Goal: Information Seeking & Learning: Learn about a topic

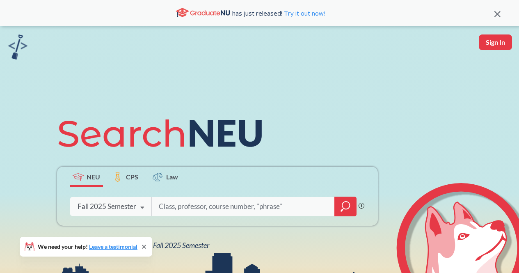
click at [192, 251] on div "NEU CPS Law Phrase search guarantees the exact search appears in the results. E…" at bounding box center [259, 180] width 519 height 308
click at [193, 245] on span "NEU Fall 2025 Semester" at bounding box center [173, 244] width 72 height 9
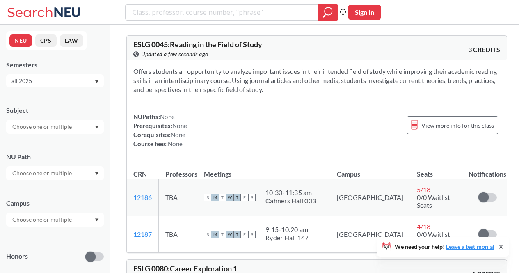
click at [226, 168] on th "Meetings" at bounding box center [263, 170] width 133 height 18
click at [187, 14] on input "search" at bounding box center [222, 12] width 180 height 14
type input ""linear systems theory""
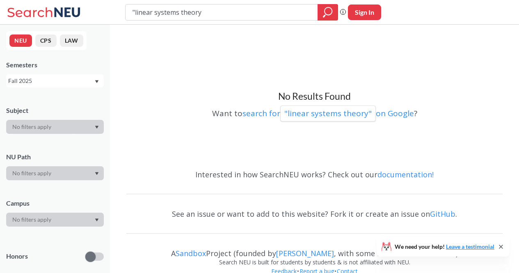
click at [135, 15] on input ""linear systems theory" at bounding box center [222, 12] width 180 height 14
type input "linear systems theory"
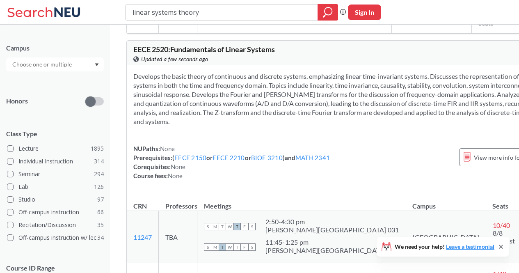
scroll to position [207, 0]
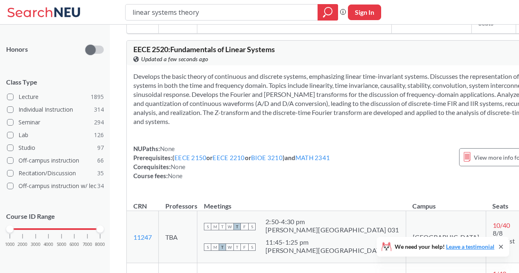
drag, startPoint x: 14, startPoint y: 228, endPoint x: 46, endPoint y: 238, distance: 34.1
click at [46, 238] on div "1000 2000 3000 4000 5000 6000 7000 8000" at bounding box center [55, 244] width 98 height 37
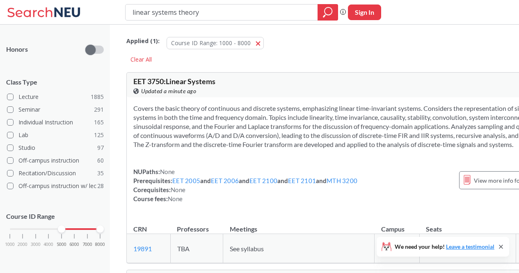
drag, startPoint x: 13, startPoint y: 229, endPoint x: 65, endPoint y: 230, distance: 52.5
click at [65, 230] on div "1000 2000 3000 4000 5000 6000 7000 8000" at bounding box center [55, 229] width 90 height 6
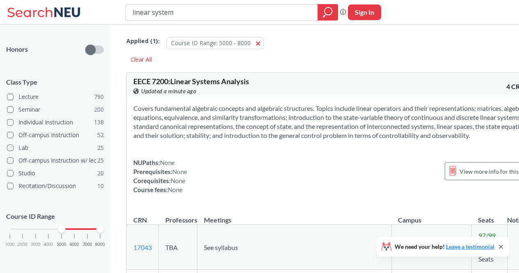
type input "linear systems"
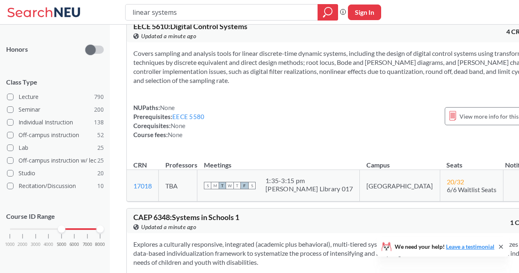
scroll to position [2328, 0]
click at [199, 120] on link "EECE 5580" at bounding box center [188, 115] width 32 height 7
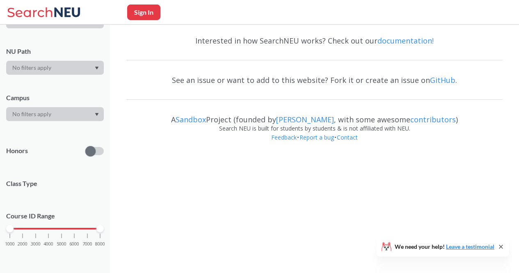
scroll to position [105, 0]
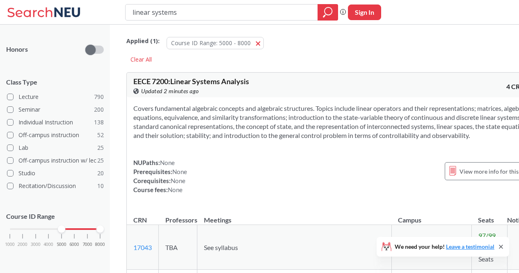
drag, startPoint x: 203, startPoint y: 18, endPoint x: 198, endPoint y: 18, distance: 5.0
click at [198, 18] on input "linear systems" at bounding box center [222, 12] width 180 height 14
drag, startPoint x: 199, startPoint y: 15, endPoint x: 96, endPoint y: 10, distance: 103.5
click at [96, 10] on div "linear systems Phrase search guarantees the exact search appears in the results…" at bounding box center [259, 12] width 519 height 25
click at [133, 9] on input "linear systems" at bounding box center [222, 12] width 180 height 14
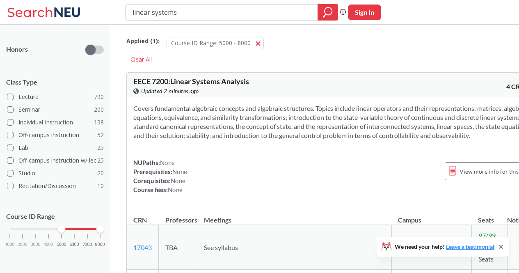
drag, startPoint x: 189, startPoint y: 9, endPoint x: 109, endPoint y: 2, distance: 80.3
click at [109, 2] on div "linear systems Phrase search guarantees the exact search appears in the results…" at bounding box center [259, 12] width 519 height 25
type input "control theory"
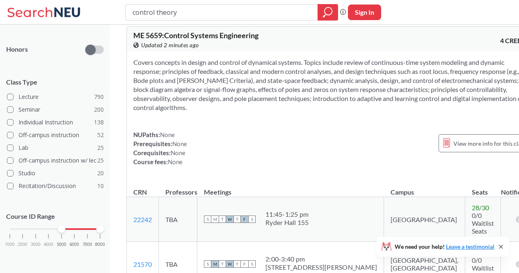
scroll to position [45, 0]
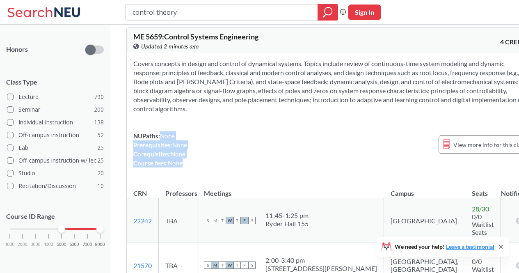
drag, startPoint x: 293, startPoint y: 137, endPoint x: 299, endPoint y: 135, distance: 6.3
click at [299, 135] on div "NUPaths: None Prerequisites: None Corequisites: None Course fees: None View mor…" at bounding box center [332, 149] width 399 height 36
click at [130, 34] on div "ME 5659 : Control Systems Engineering View this course on Banner. Updated 2 min…" at bounding box center [333, 40] width 412 height 25
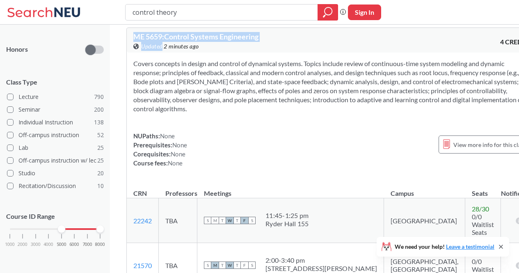
drag, startPoint x: 130, startPoint y: 34, endPoint x: 161, endPoint y: 42, distance: 32.0
click at [161, 42] on div "ME 5659 : Control Systems Engineering View this course on Banner. Updated 2 min…" at bounding box center [333, 40] width 412 height 25
click at [153, 39] on span "ME 5659 : Control Systems Engineering" at bounding box center [195, 36] width 125 height 9
drag, startPoint x: 153, startPoint y: 39, endPoint x: 141, endPoint y: 38, distance: 11.5
click at [141, 38] on span "ME 5659 : Control Systems Engineering" at bounding box center [195, 36] width 125 height 9
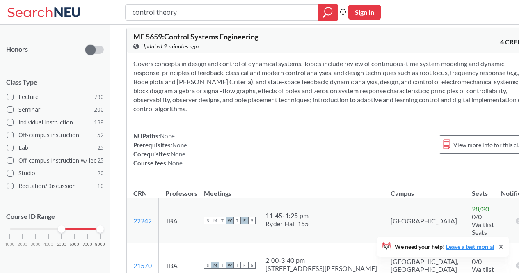
click at [268, 101] on section "Covers concepts in design and control of dynamical systems. Topics include revi…" at bounding box center [332, 86] width 399 height 54
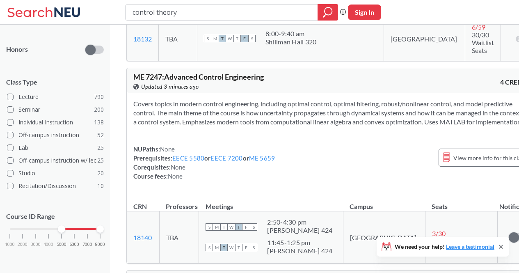
scroll to position [316, 0]
click at [197, 154] on link "EECE 5580" at bounding box center [188, 157] width 32 height 7
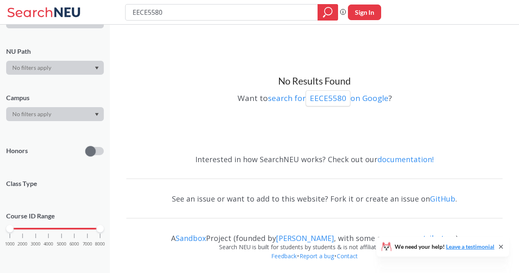
scroll to position [105, 0]
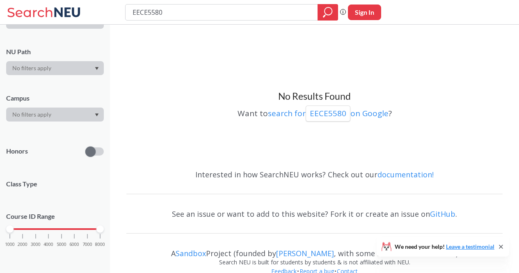
type input "control theory"
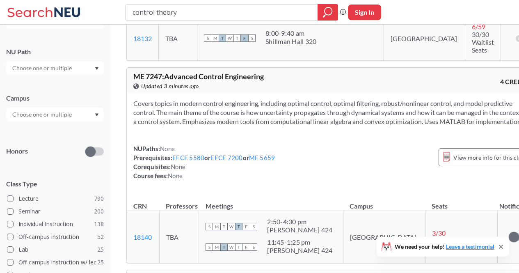
scroll to position [207, 0]
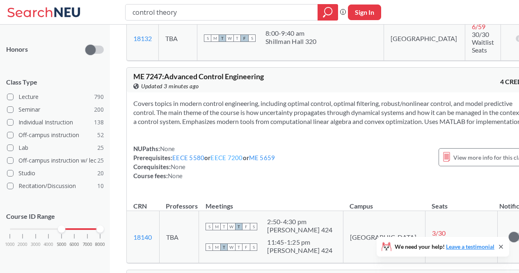
click at [220, 154] on link "EECE 7200" at bounding box center [226, 157] width 32 height 7
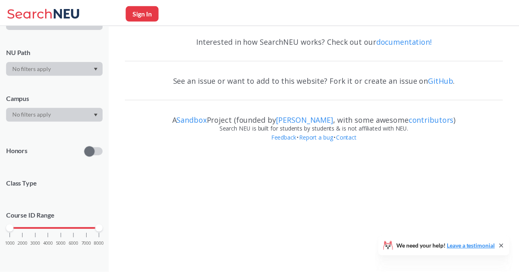
scroll to position [118, 0]
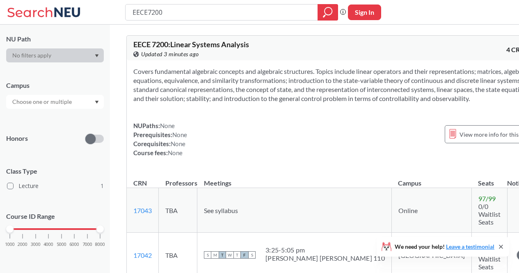
type input "control theory"
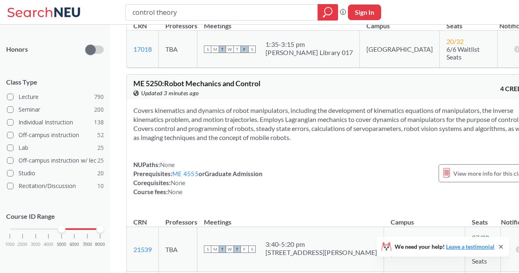
scroll to position [707, 0]
click at [302, 160] on div "NUPaths: None Prerequisites: ME 4555 or Graduate Admission Corequisites: None C…" at bounding box center [332, 178] width 399 height 36
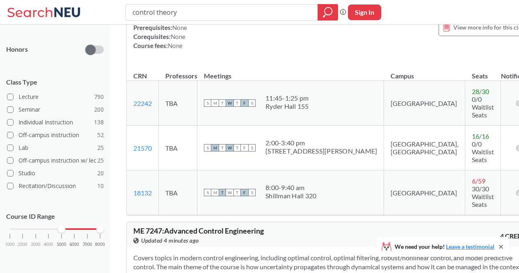
scroll to position [0, 0]
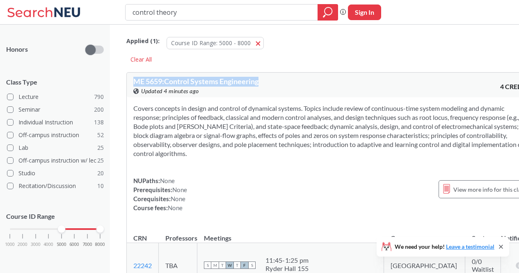
drag, startPoint x: 132, startPoint y: 80, endPoint x: 262, endPoint y: 85, distance: 130.6
click at [262, 85] on div "ME 5659 : Control Systems Engineering View this course on Banner. Updated 4 min…" at bounding box center [333, 85] width 412 height 25
copy span "ME 5659 : Control Systems Engineering"
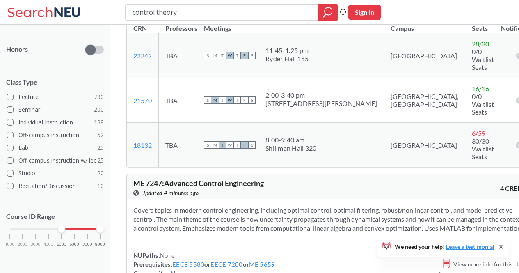
scroll to position [263, 0]
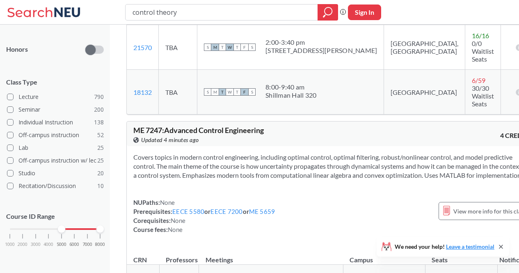
click at [133, 121] on div "ME 7247 : Advanced Control Engineering View this course on Banner. Updated 4 mi…" at bounding box center [333, 133] width 412 height 25
drag, startPoint x: 133, startPoint y: 96, endPoint x: 136, endPoint y: 91, distance: 6.4
click at [136, 121] on div "ME 7247 : Advanced Control Engineering View this course on Banner. Updated 4 mi…" at bounding box center [333, 133] width 412 height 25
click at [136, 126] on span "ME 7247 : Advanced Control Engineering" at bounding box center [198, 130] width 130 height 9
drag, startPoint x: 136, startPoint y: 91, endPoint x: 256, endPoint y: 94, distance: 119.8
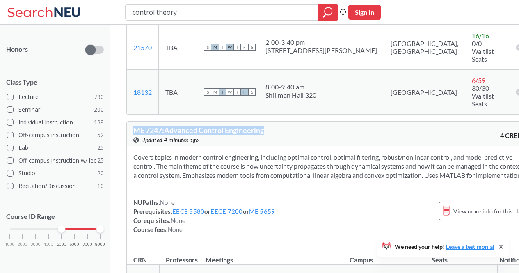
click at [256, 126] on span "ME 7247 : Advanced Control Engineering" at bounding box center [198, 130] width 130 height 9
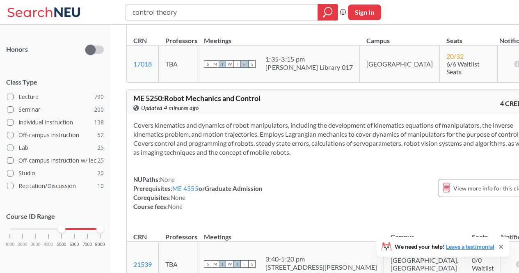
scroll to position [693, 0]
click at [273, 95] on div "ME 5250 : Robot Mechanics and Control View this course on Banner. Updated 4 min…" at bounding box center [232, 104] width 199 height 18
drag, startPoint x: 273, startPoint y: 60, endPoint x: 137, endPoint y: 63, distance: 135.4
click at [137, 95] on div "ME 5250 : Robot Mechanics and Control View this course on Banner. Updated 4 min…" at bounding box center [232, 104] width 199 height 18
copy div "ME 5250 : Robot Mechanics and Control View this course on Banner."
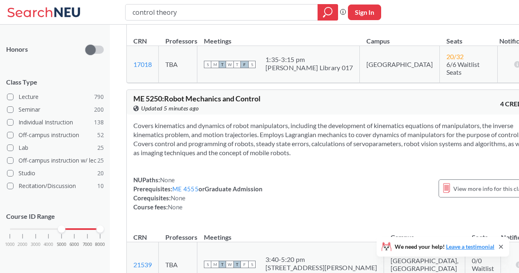
click at [299, 136] on div "Covers kinematics and dynamics of robot manipulators, including the development…" at bounding box center [333, 169] width 412 height 110
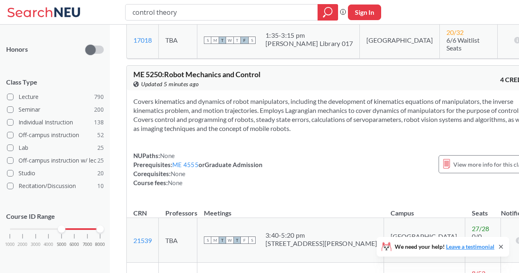
scroll to position [717, 0]
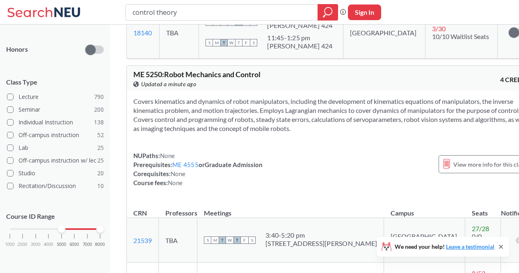
click at [129, 66] on div "ME 5250 : Robot Mechanics and Control View this course on Banner. Updated a min…" at bounding box center [333, 78] width 412 height 25
drag, startPoint x: 129, startPoint y: 39, endPoint x: 150, endPoint y: 39, distance: 20.9
click at [150, 66] on div "ME 5250 : Robot Mechanics and Control View this course on Banner. Updated a min…" at bounding box center [333, 78] width 412 height 25
copy span "ME 5250"
click at [289, 97] on section "Covers kinematics and dynamics of robot manipulators, including the development…" at bounding box center [332, 115] width 399 height 36
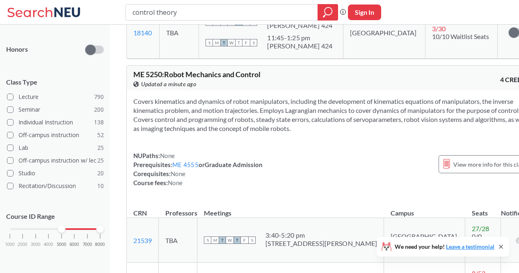
click at [189, 151] on div "NUPaths: None Prerequisites: ME 4555 or Graduate Admission Corequisites: None C…" at bounding box center [197, 169] width 129 height 36
click at [189, 161] on link "ME 4555" at bounding box center [185, 164] width 26 height 7
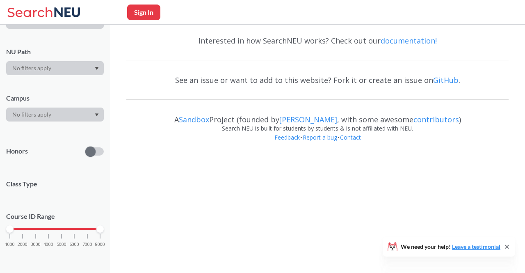
scroll to position [118, 0]
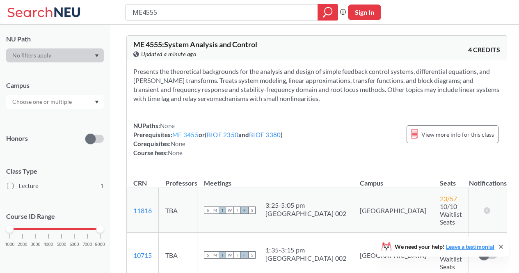
click at [181, 136] on link "ME 3455" at bounding box center [185, 134] width 26 height 7
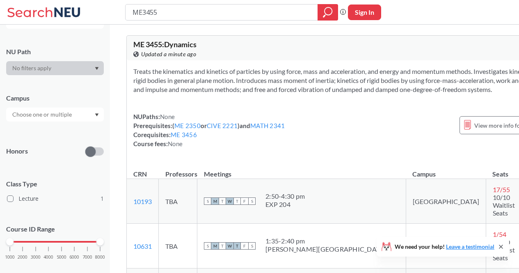
scroll to position [118, 0]
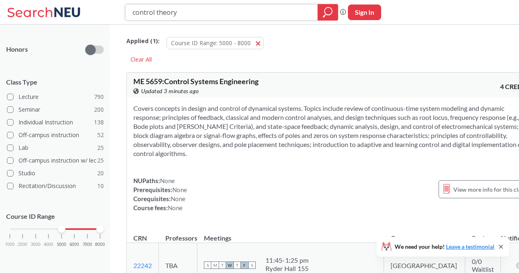
drag, startPoint x: 156, startPoint y: 14, endPoint x: 128, endPoint y: 20, distance: 29.2
click at [128, 20] on div "control theory" at bounding box center [231, 12] width 213 height 16
type input "optimal control"
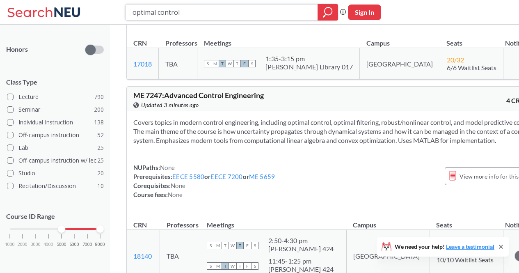
scroll to position [478, 0]
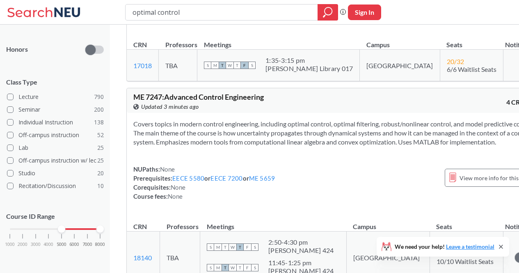
click at [294, 214] on th "Meetings" at bounding box center [273, 223] width 146 height 18
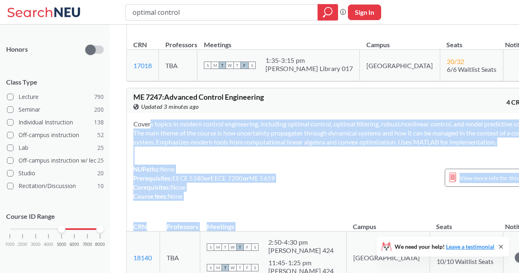
drag, startPoint x: 294, startPoint y: 194, endPoint x: 333, endPoint y: 124, distance: 80.3
click at [333, 124] on div "ME 7247 : Advanced Control Engineering View this course on Banner. Updated 3 mi…" at bounding box center [335, 186] width 419 height 196
click at [333, 124] on section "Covers topics in modern control engineering, including optimal control, optimal…" at bounding box center [335, 132] width 405 height 27
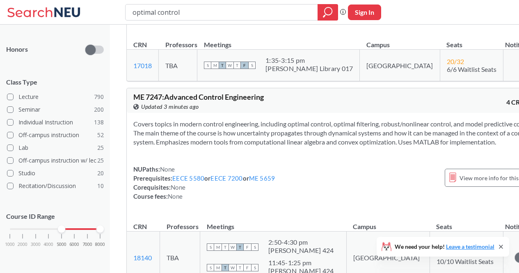
click at [136, 92] on span "ME 7247 : Advanced Control Engineering" at bounding box center [198, 96] width 130 height 9
drag, startPoint x: 136, startPoint y: 67, endPoint x: 160, endPoint y: 67, distance: 23.8
click at [160, 92] on span "ME 7247 : Advanced Control Engineering" at bounding box center [198, 96] width 130 height 9
copy span "ME 7247"
click at [366, 119] on section "Covers topics in modern control engineering, including optimal control, optimal…" at bounding box center [335, 132] width 405 height 27
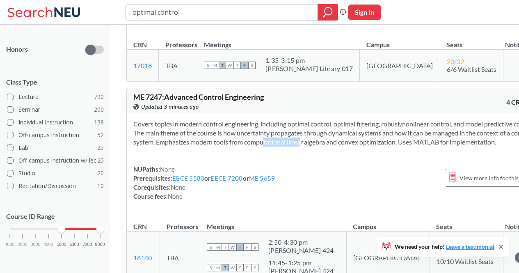
click at [366, 119] on section "Covers topics in modern control engineering, including optimal control, optimal…" at bounding box center [335, 132] width 405 height 27
click at [373, 17] on button "Sign In" at bounding box center [364, 13] width 33 height 16
select select "US"
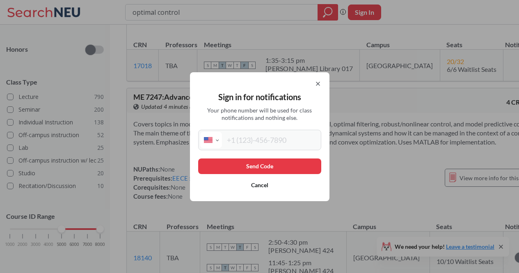
click at [321, 82] on icon at bounding box center [318, 83] width 7 height 7
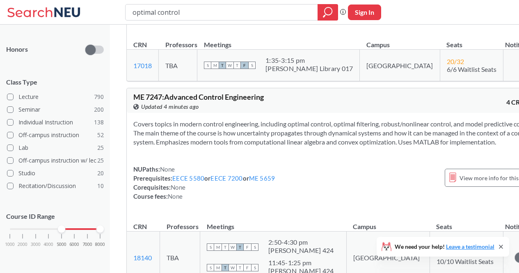
click at [344, 131] on div "Covers topics in modern control engineering, including optimal control, optimal…" at bounding box center [336, 163] width 418 height 101
click at [411, 119] on section "Covers topics in modern control engineering, including optimal control, optimal…" at bounding box center [335, 132] width 405 height 27
click at [183, 174] on link "EECE 5580" at bounding box center [188, 177] width 32 height 7
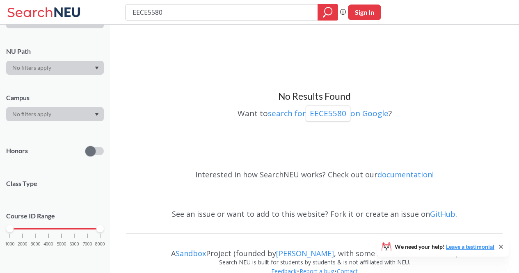
scroll to position [105, 0]
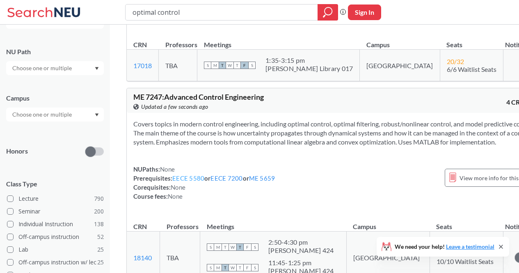
scroll to position [207, 0]
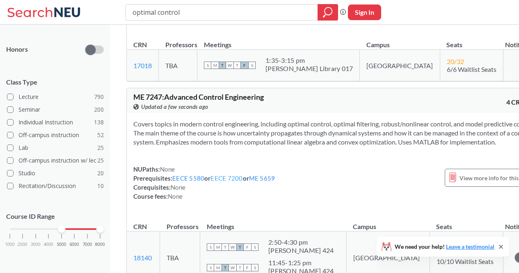
click at [236, 174] on link "EECE 7200" at bounding box center [226, 177] width 32 height 7
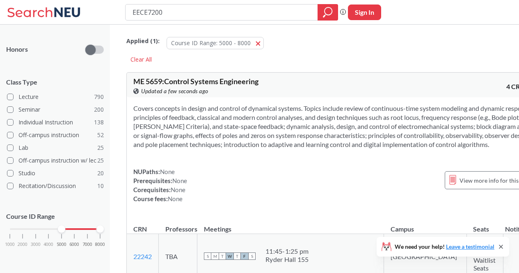
scroll to position [118, 0]
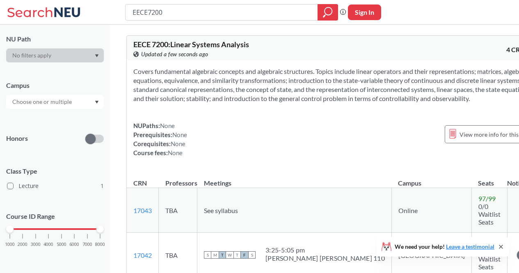
type input "optimal control"
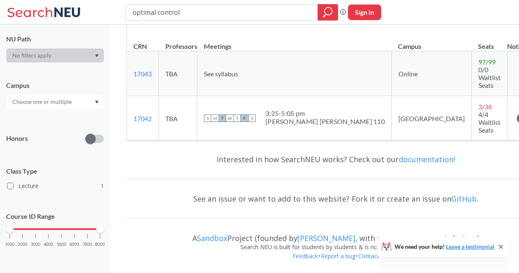
scroll to position [207, 0]
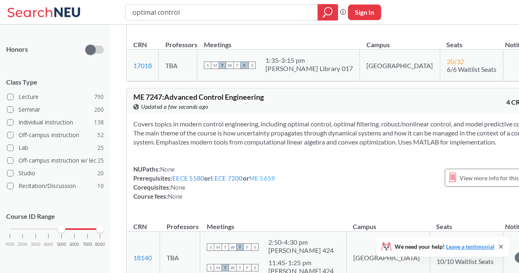
click at [266, 174] on link "ME 5659" at bounding box center [262, 177] width 26 height 7
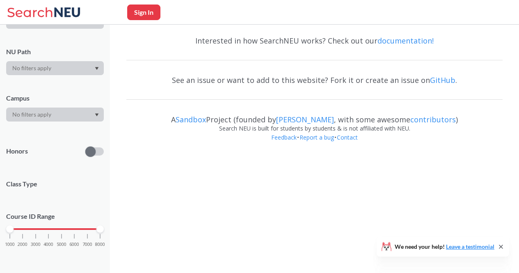
scroll to position [118, 0]
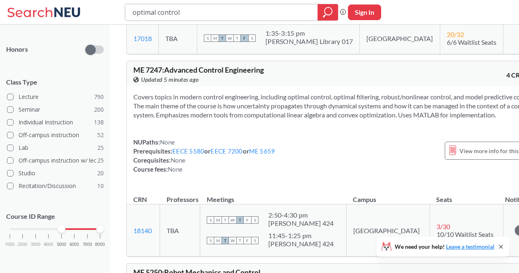
scroll to position [504, 0]
drag, startPoint x: 244, startPoint y: 14, endPoint x: 120, endPoint y: 25, distance: 124.8
type input "M"
type input ""ME 5374""
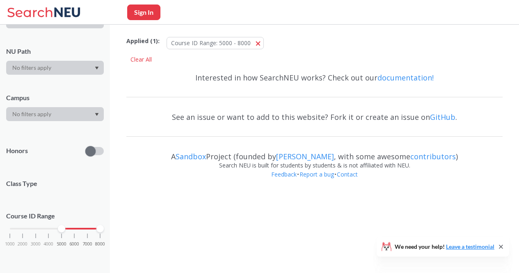
scroll to position [105, 0]
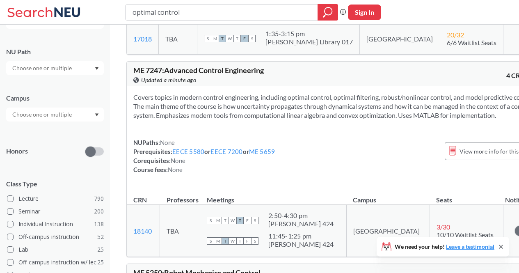
scroll to position [207, 0]
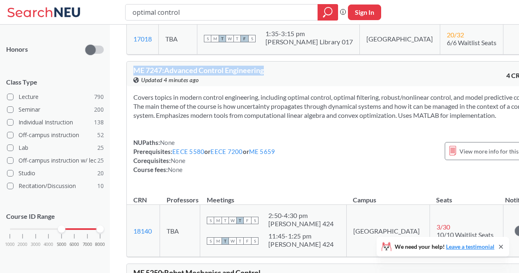
drag, startPoint x: 128, startPoint y: 42, endPoint x: 272, endPoint y: 35, distance: 145.0
click at [272, 62] on div "ME 7247 : Advanced Control Engineering View this course on Banner. Updated 4 mi…" at bounding box center [336, 74] width 418 height 25
copy span "ME 7247 : Advanced Control Engineering"
click at [283, 93] on section "Covers topics in modern control engineering, including optimal control, optimal…" at bounding box center [335, 106] width 405 height 27
drag, startPoint x: 131, startPoint y: 35, endPoint x: 272, endPoint y: 36, distance: 141.1
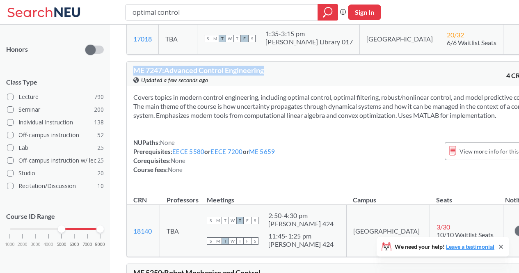
click at [272, 62] on div "ME 7247 : Advanced Control Engineering View this course on Banner. Updated a fe…" at bounding box center [336, 74] width 418 height 25
click at [151, 66] on div "ME 7247 : Advanced Control Engineering View this course on Banner. Updated a fe…" at bounding box center [234, 75] width 203 height 18
click at [138, 66] on span "ME 7247 : Advanced Control Engineering" at bounding box center [198, 70] width 130 height 9
drag, startPoint x: 138, startPoint y: 36, endPoint x: 154, endPoint y: 37, distance: 15.6
click at [154, 66] on span "ME 7247 : Advanced Control Engineering" at bounding box center [198, 70] width 130 height 9
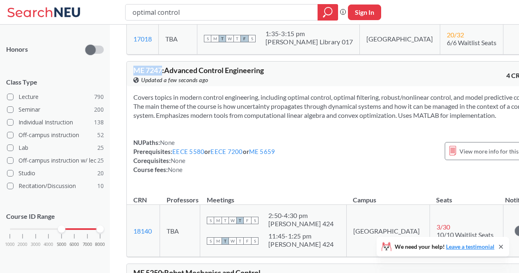
copy span "ME 7247"
click at [245, 86] on div "Covers topics in modern control engineering, including optimal control, optimal…" at bounding box center [336, 136] width 418 height 101
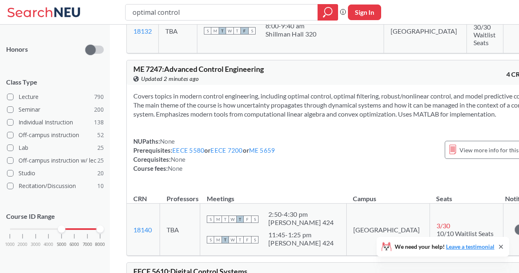
scroll to position [319, 0]
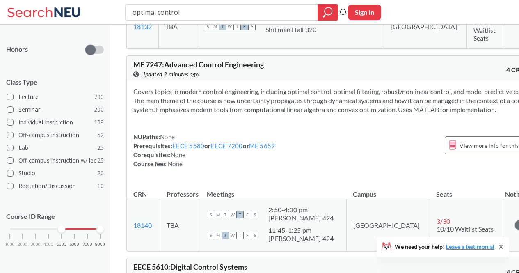
click at [295, 87] on section "Covers topics in modern control engineering, including optimal control, optimal…" at bounding box center [335, 100] width 405 height 27
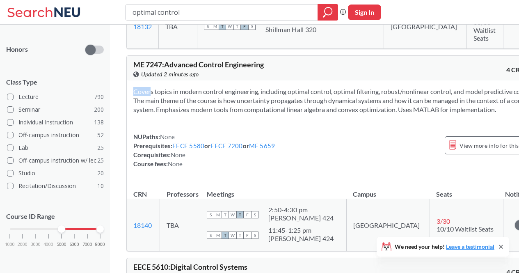
click at [295, 87] on section "Covers topics in modern control engineering, including optimal control, optimal…" at bounding box center [335, 100] width 405 height 27
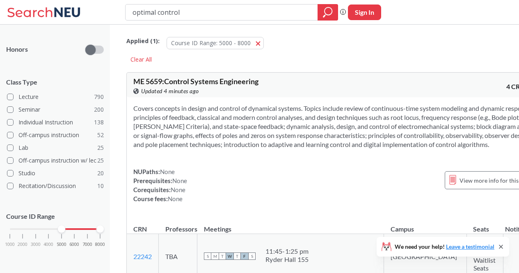
scroll to position [1, 0]
click at [387, 107] on section "Covers concepts in design and control of dynamical systems. Topics include revi…" at bounding box center [335, 125] width 405 height 45
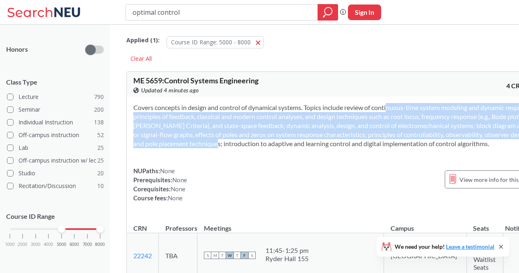
drag, startPoint x: 387, startPoint y: 107, endPoint x: 427, endPoint y: 143, distance: 53.7
click at [427, 143] on section "Covers concepts in design and control of dynamical systems. Topics include revi…" at bounding box center [335, 125] width 405 height 45
copy section "continuous-time system modeling and dynamic response; principles of feedback, c…"
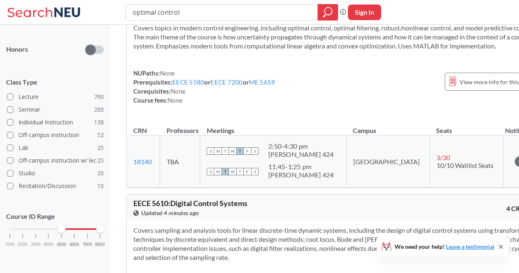
scroll to position [291, 0]
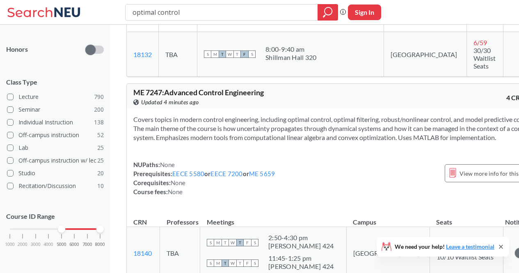
click at [317, 119] on section "Covers topics in modern control engineering, including optimal control, optimal…" at bounding box center [335, 128] width 405 height 27
drag, startPoint x: 317, startPoint y: 119, endPoint x: 310, endPoint y: 112, distance: 9.9
click at [310, 115] on section "Covers topics in modern control engineering, including optimal control, optimal…" at bounding box center [335, 128] width 405 height 27
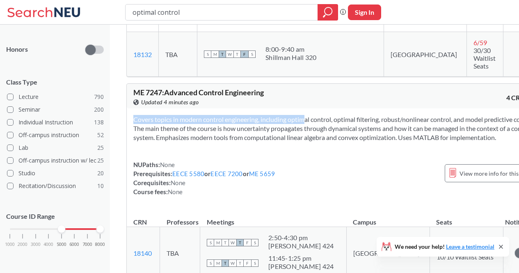
drag, startPoint x: 310, startPoint y: 112, endPoint x: 299, endPoint y: 86, distance: 28.3
click at [299, 115] on section "Covers topics in modern control engineering, including optimal control, optimal…" at bounding box center [335, 128] width 405 height 27
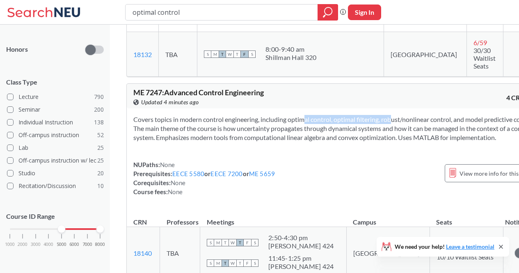
drag, startPoint x: 299, startPoint y: 86, endPoint x: 359, endPoint y: 89, distance: 60.0
click at [359, 115] on section "Covers topics in modern control engineering, including optimal control, optimal…" at bounding box center [335, 128] width 405 height 27
drag, startPoint x: 359, startPoint y: 89, endPoint x: 297, endPoint y: 88, distance: 62.4
click at [297, 115] on section "Covers topics in modern control engineering, including optimal control, optimal…" at bounding box center [335, 128] width 405 height 27
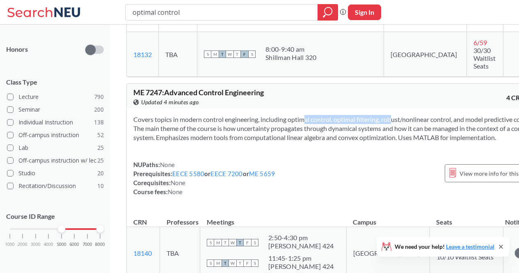
click at [297, 115] on section "Covers topics in modern control engineering, including optimal control, optimal…" at bounding box center [335, 128] width 405 height 27
drag, startPoint x: 297, startPoint y: 88, endPoint x: 183, endPoint y: 100, distance: 114.2
click at [183, 115] on section "Covers topics in modern control engineering, including optimal control, optimal…" at bounding box center [335, 128] width 405 height 27
click at [278, 115] on section "Covers topics in modern control engineering, including optimal control, optimal…" at bounding box center [335, 128] width 405 height 27
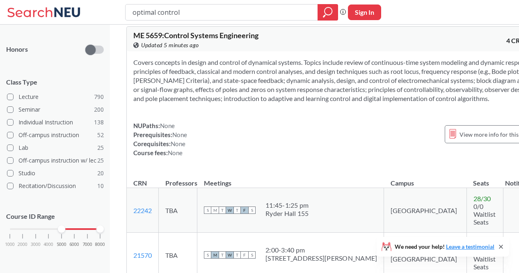
scroll to position [44, 0]
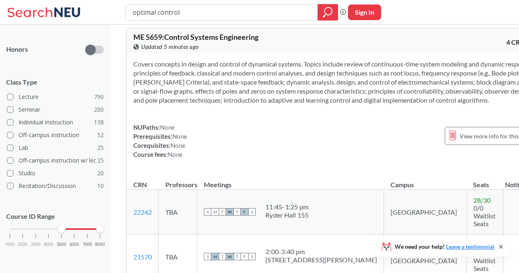
click at [313, 82] on section "Covers concepts in design and control of dynamical systems. Topics include revi…" at bounding box center [335, 81] width 405 height 45
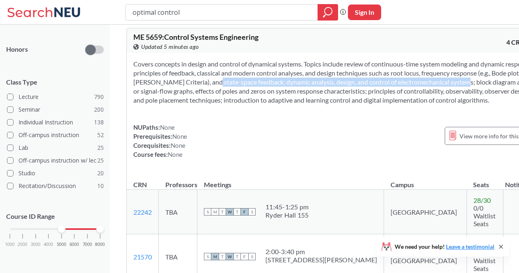
drag, startPoint x: 313, startPoint y: 82, endPoint x: 197, endPoint y: 95, distance: 116.4
click at [197, 95] on section "Covers concepts in design and control of dynamical systems. Topics include revi…" at bounding box center [335, 81] width 405 height 45
copy section "state-space feedback; dynamic analysis, design, and control of electromechanica…"
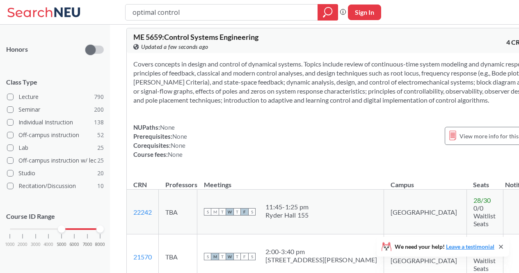
click at [342, 94] on section "Covers concepts in design and control of dynamical systems. Topics include revi…" at bounding box center [335, 81] width 405 height 45
drag, startPoint x: 342, startPoint y: 94, endPoint x: 224, endPoint y: 90, distance: 118.2
click at [224, 90] on section "Covers concepts in design and control of dynamical systems. Topics include revi…" at bounding box center [335, 81] width 405 height 45
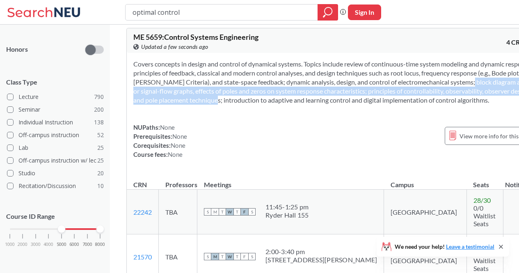
drag, startPoint x: 224, startPoint y: 90, endPoint x: 420, endPoint y: 98, distance: 196.7
click at [420, 98] on section "Covers concepts in design and control of dynamical systems. Topics include revi…" at bounding box center [335, 81] width 405 height 45
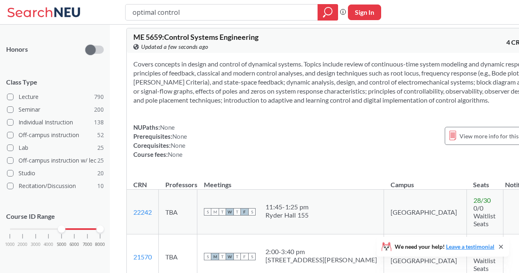
click at [380, 119] on div "Covers concepts in design and control of dynamical systems. Topics include revi…" at bounding box center [336, 112] width 418 height 119
click at [207, 14] on input "optimal control" at bounding box center [222, 12] width 180 height 14
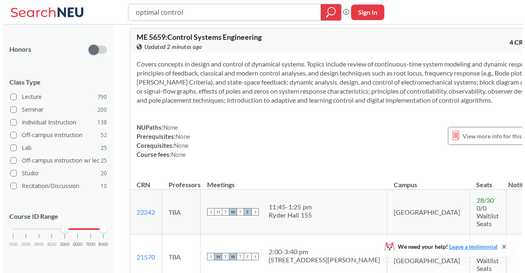
scroll to position [0, 0]
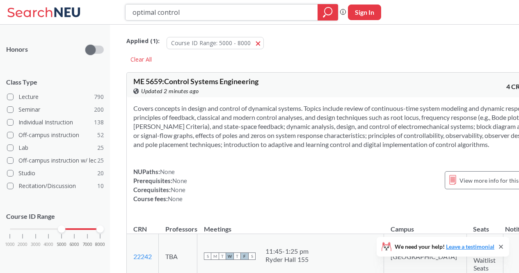
click at [132, 14] on input "optimal control" at bounding box center [222, 12] width 180 height 14
type input ""optimal control"
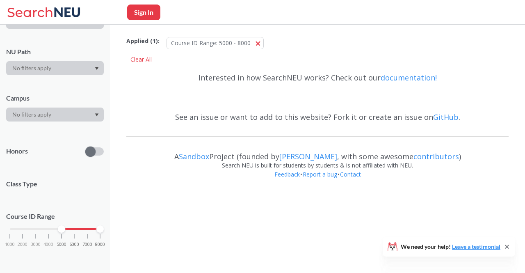
scroll to position [207, 0]
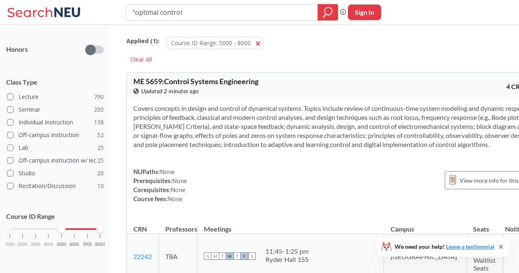
type input ""optimal control""
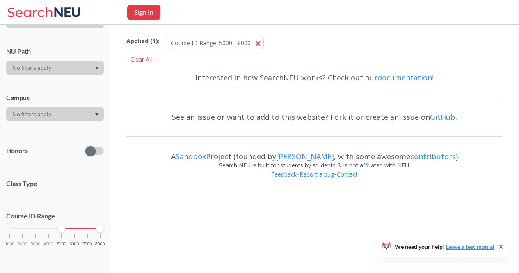
scroll to position [105, 0]
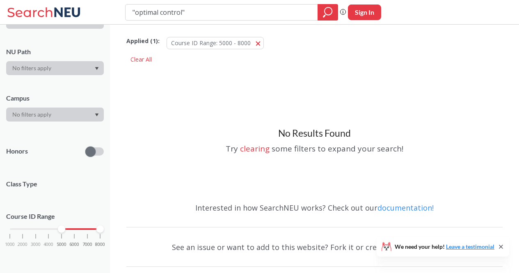
click at [130, 16] on div ""optimal control"" at bounding box center [231, 12] width 213 height 16
click at [135, 15] on input ""optimal control"" at bounding box center [222, 12] width 180 height 14
click at [210, 18] on input "optimal control"" at bounding box center [222, 12] width 180 height 14
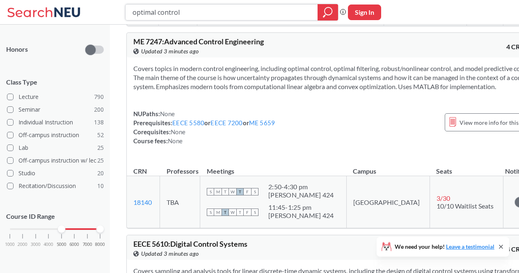
scroll to position [352, 0]
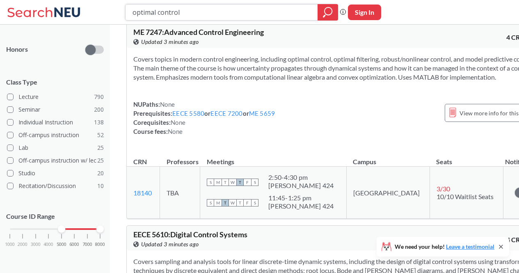
drag, startPoint x: 196, startPoint y: 9, endPoint x: 77, endPoint y: 10, distance: 119.0
click at [77, 10] on div "optimal control Phrase search guarantees the exact search appears in the result…" at bounding box center [259, 12] width 519 height 25
type input ""trajectory""
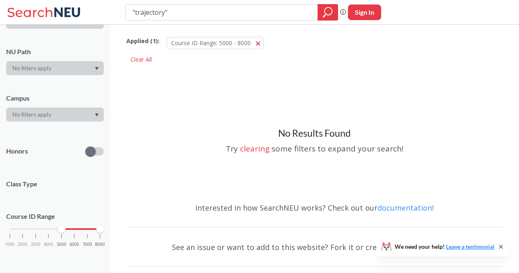
type input "optimal control"
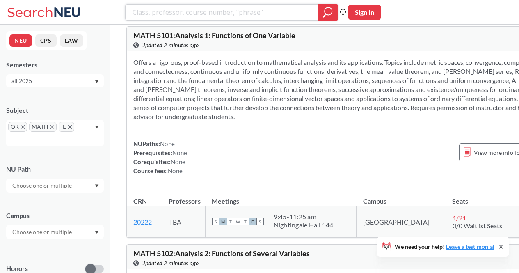
scroll to position [255, 0]
click at [432, 89] on section "Offers a rigorous, proof-based introduction to mathematical analysis and its ap…" at bounding box center [342, 88] width 419 height 63
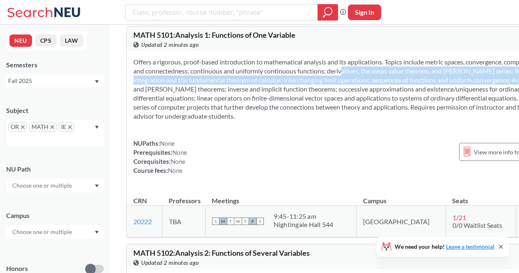
drag, startPoint x: 432, startPoint y: 89, endPoint x: 322, endPoint y: 94, distance: 110.5
click at [322, 94] on section "Offers a rigorous, proof-based introduction to mathematical analysis and its ap…" at bounding box center [342, 88] width 419 height 63
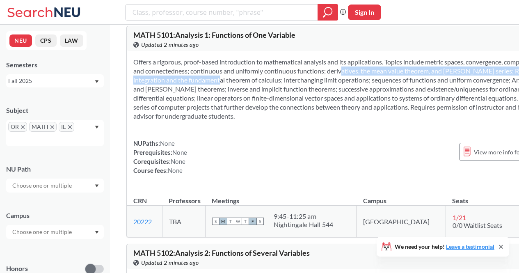
click at [322, 94] on section "Offers a rigorous, proof-based introduction to mathematical analysis and its ap…" at bounding box center [342, 88] width 419 height 63
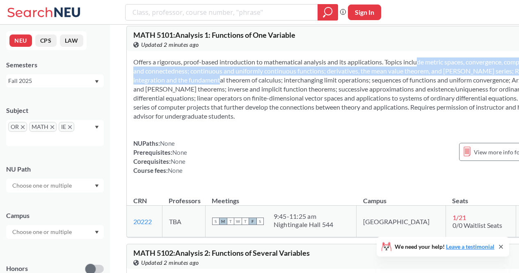
drag, startPoint x: 322, startPoint y: 94, endPoint x: 414, endPoint y: 81, distance: 92.8
click at [414, 81] on section "Offers a rigorous, proof-based introduction to mathematical analysis and its ap…" at bounding box center [342, 88] width 419 height 63
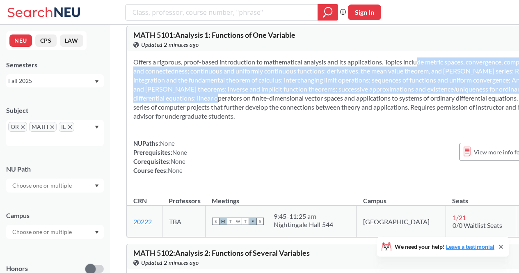
drag, startPoint x: 414, startPoint y: 81, endPoint x: 430, endPoint y: 114, distance: 37.4
click at [430, 114] on section "Offers a rigorous, proof-based introduction to mathematical analysis and its ap…" at bounding box center [342, 88] width 419 height 63
drag, startPoint x: 430, startPoint y: 114, endPoint x: 327, endPoint y: 82, distance: 107.8
click at [327, 82] on section "Offers a rigorous, proof-based introduction to mathematical analysis and its ap…" at bounding box center [342, 88] width 419 height 63
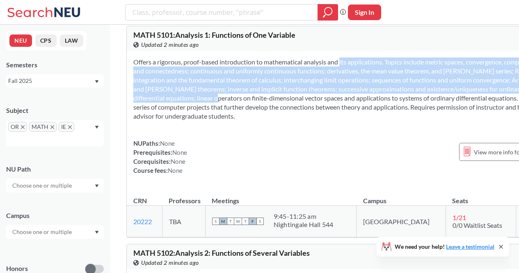
click at [327, 82] on section "Offers a rigorous, proof-based introduction to mathematical analysis and its ap…" at bounding box center [342, 88] width 419 height 63
drag, startPoint x: 327, startPoint y: 82, endPoint x: 304, endPoint y: 117, distance: 41.1
click at [304, 117] on section "Offers a rigorous, proof-based introduction to mathematical analysis and its ap…" at bounding box center [342, 88] width 419 height 63
drag, startPoint x: 304, startPoint y: 117, endPoint x: 304, endPoint y: 75, distance: 41.0
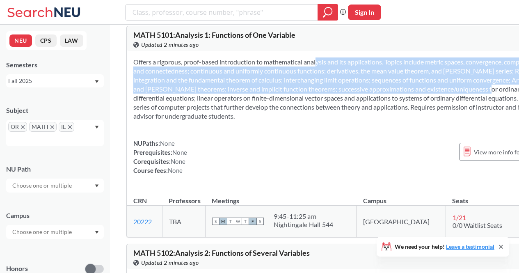
click at [304, 75] on section "Offers a rigorous, proof-based introduction to mathematical analysis and its ap…" at bounding box center [342, 88] width 419 height 63
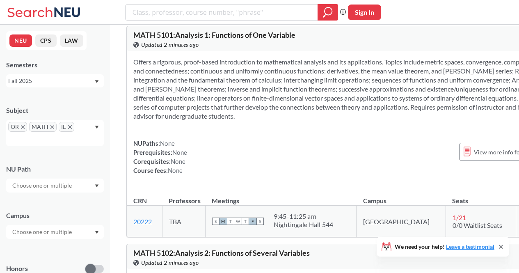
click at [302, 97] on section "Offers a rigorous, proof-based introduction to mathematical analysis and its ap…" at bounding box center [342, 88] width 419 height 63
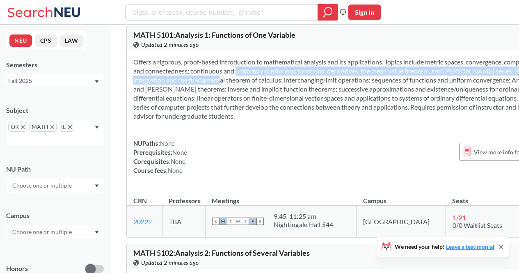
drag, startPoint x: 302, startPoint y: 97, endPoint x: 302, endPoint y: 92, distance: 4.9
click at [302, 92] on section "Offers a rigorous, proof-based introduction to mathematical analysis and its ap…" at bounding box center [342, 88] width 419 height 63
